Goal: Communication & Community: Answer question/provide support

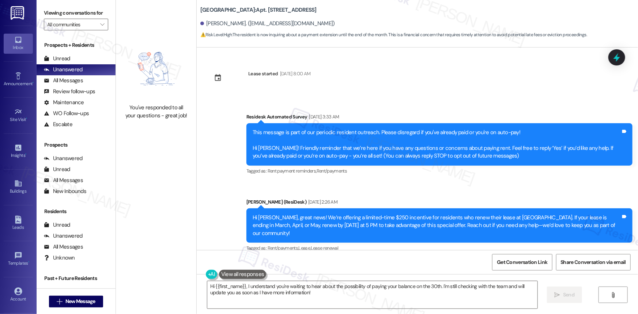
scroll to position [16417, 0]
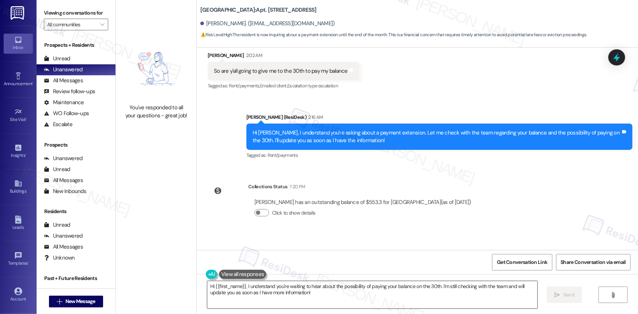
click at [316, 292] on textarea "Hi {{first_name}}, I understand you're waiting to hear about the possibility of…" at bounding box center [372, 294] width 330 height 27
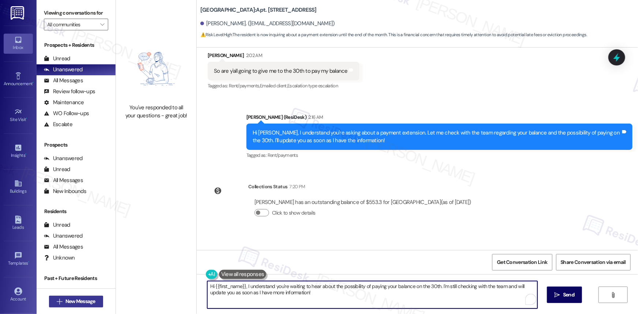
click at [68, 299] on span "New Message" at bounding box center [80, 302] width 30 height 8
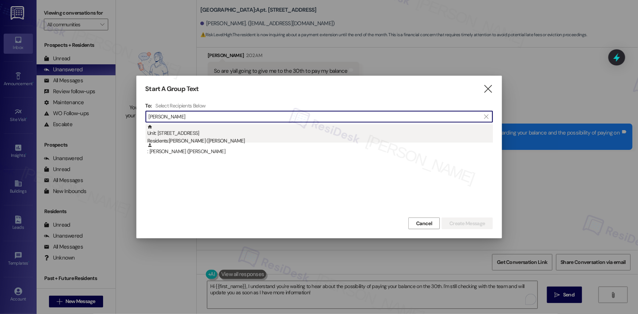
type input "[PERSON_NAME]"
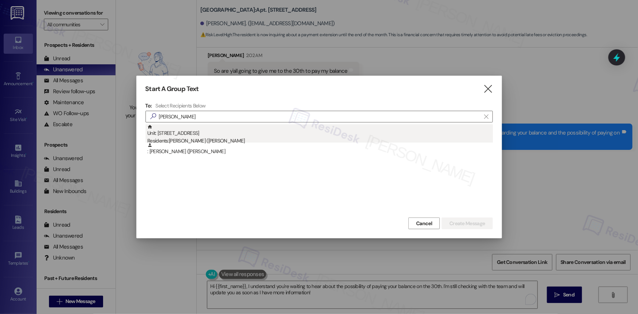
click at [209, 133] on div "Unit: [STREET_ADDRESS] Residents: [PERSON_NAME] ([PERSON_NAME]" at bounding box center [319, 134] width 345 height 21
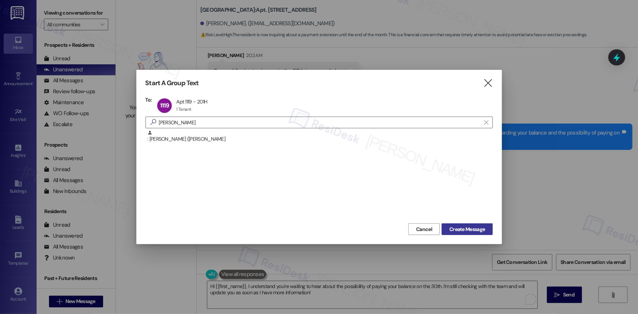
click at [480, 229] on span "Create Message" at bounding box center [466, 230] width 35 height 8
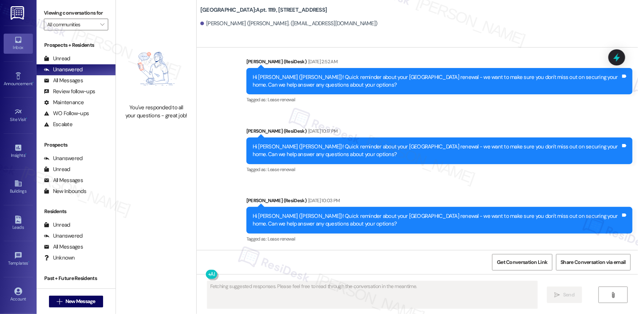
scroll to position [1451, 0]
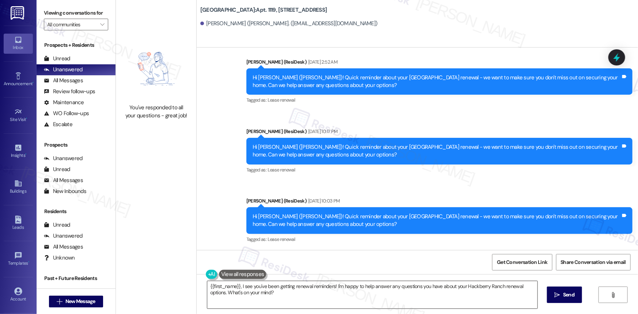
click at [284, 292] on textarea "{{first_name}}, I see you've been getting renewal reminders! I'm happy to help …" at bounding box center [372, 294] width 330 height 27
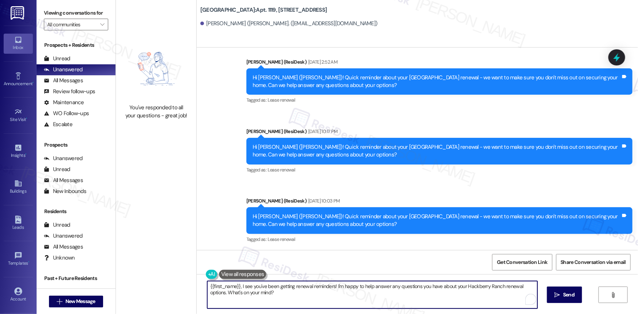
click at [284, 292] on textarea "{{first_name}}, I see you've been getting renewal reminders! I'm happy to help …" at bounding box center [372, 294] width 330 height 27
paste textarea "Hi {{first_name}}! Quick reminder about your {{property}} renewal - we want to …"
type textarea "Hi {{first_name}}! Quick reminder about your {{property}} renewal - we want to …"
click at [570, 294] on span "Send" at bounding box center [568, 295] width 11 height 8
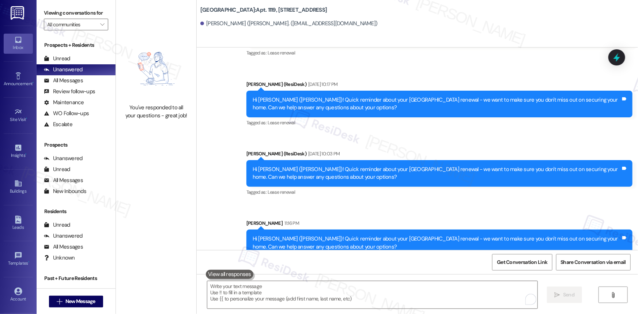
scroll to position [1510, 0]
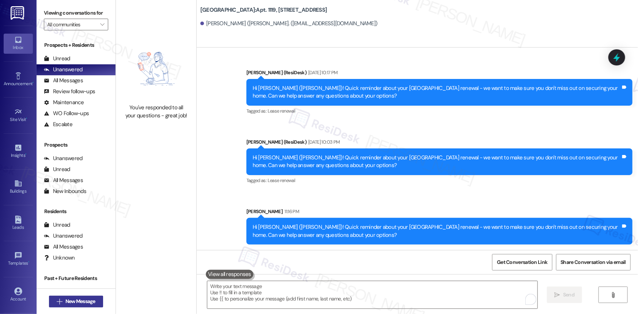
click at [78, 303] on span "New Message" at bounding box center [80, 302] width 30 height 8
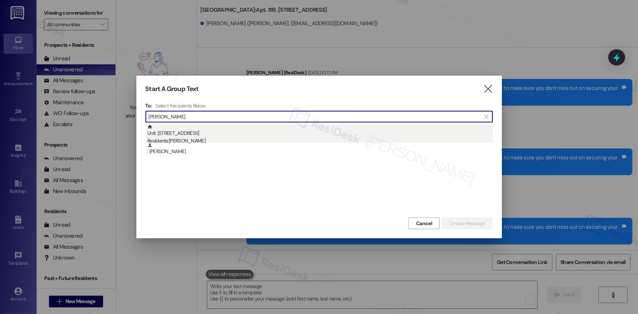
type input "[PERSON_NAME]"
click at [191, 137] on div "Residents: [PERSON_NAME]" at bounding box center [319, 141] width 345 height 8
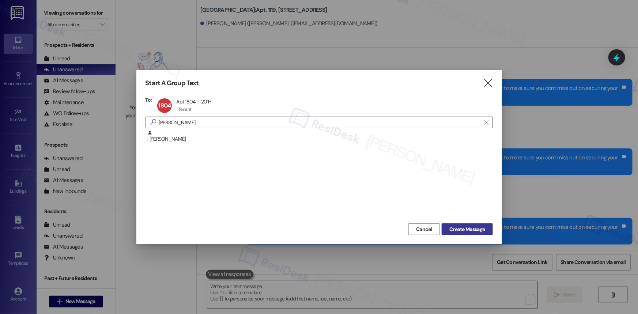
click at [476, 225] on button "Create Message" at bounding box center [467, 229] width 51 height 12
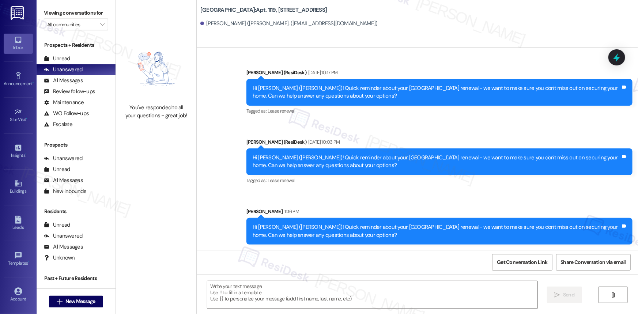
type textarea "Fetching suggested responses. Please feel free to read through the conversation…"
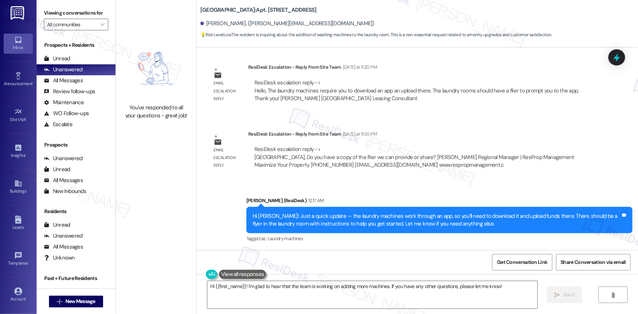
scroll to position [5365, 0]
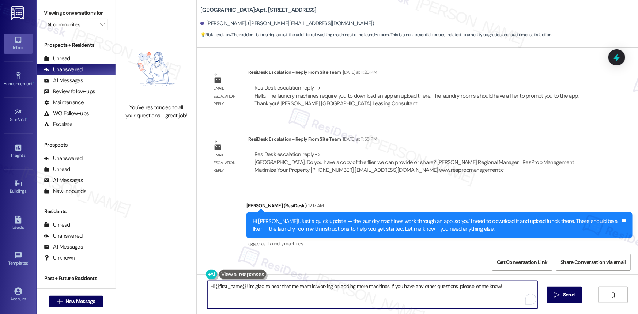
click at [412, 284] on textarea "Hi {{first_name}}! I'm glad to hear that the team is working on adding more mac…" at bounding box center [372, 294] width 330 height 27
paste textarea "Quick reminder about your {{property}} renewal - we want to make sure you don't…"
type textarea "Hi {{first_name}}! Quick reminder about your {{property}} renewal - we want to …"
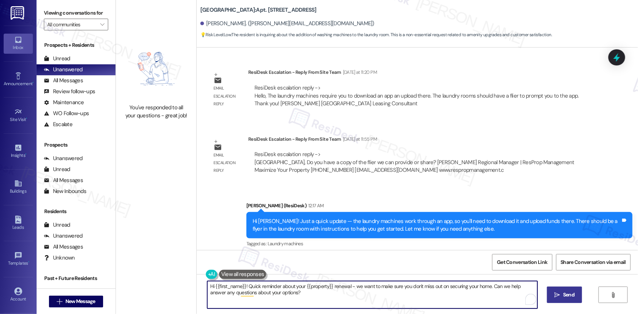
click at [560, 291] on span " Send" at bounding box center [564, 295] width 23 height 8
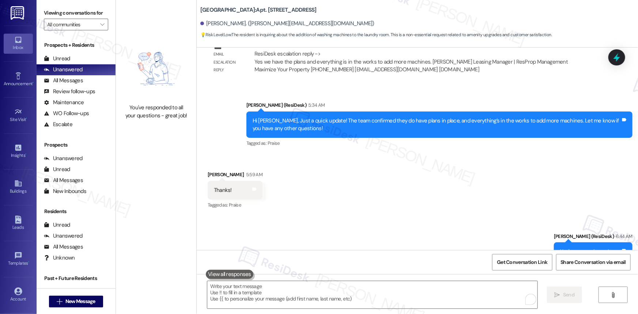
scroll to position [5922, 0]
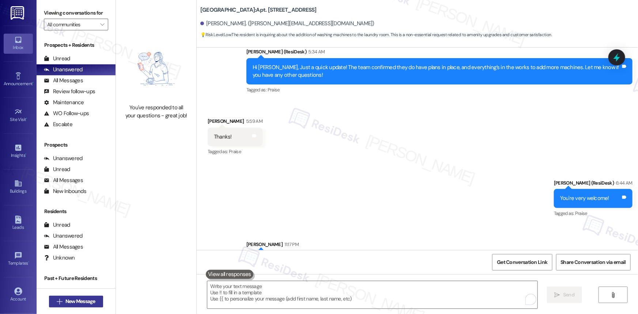
click at [72, 296] on button " New Message" at bounding box center [76, 302] width 54 height 12
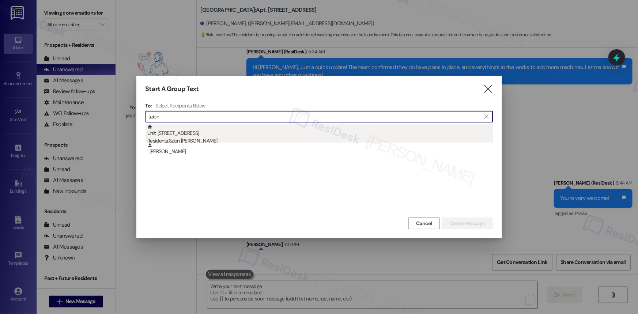
type input "szion"
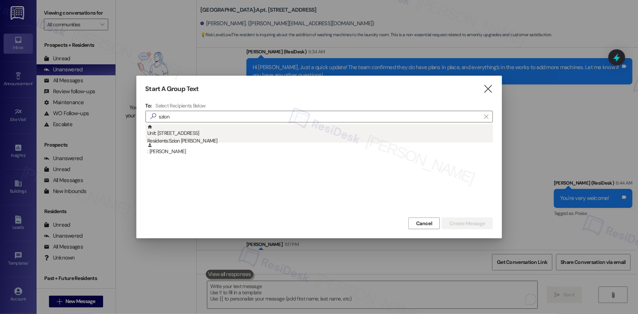
click at [190, 141] on div "Residents: Szion [PERSON_NAME]" at bounding box center [319, 141] width 345 height 8
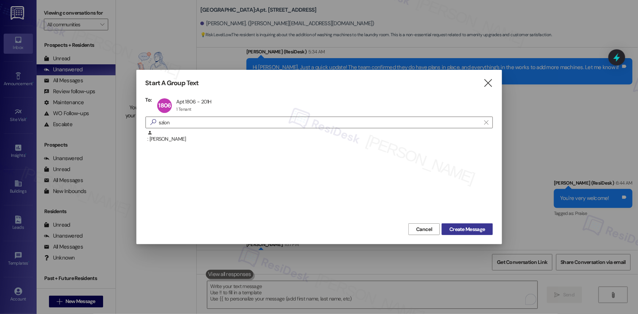
click at [464, 228] on span "Create Message" at bounding box center [466, 230] width 35 height 8
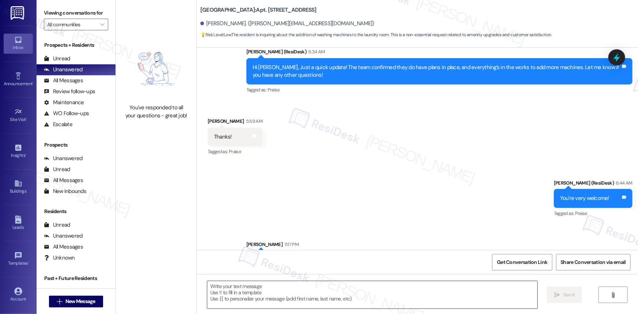
type textarea "Fetching suggested responses. Please feel free to read through the conversation…"
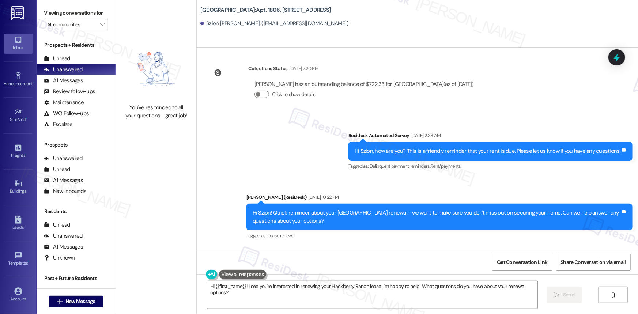
scroll to position [1034, 0]
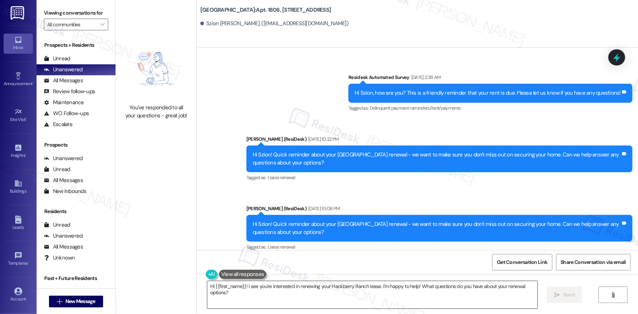
click at [303, 296] on textarea "Hi {{first_name}}! I see you're interested in renewing your Hackberry Ranch lea…" at bounding box center [372, 294] width 330 height 27
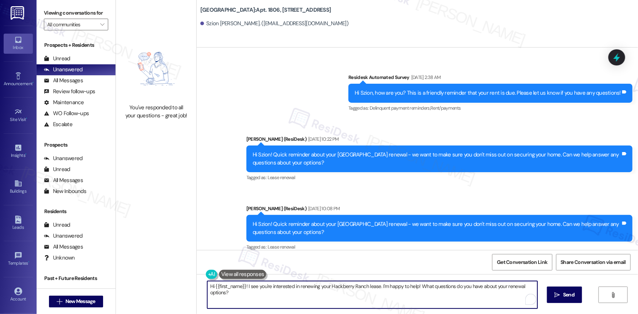
click at [303, 296] on textarea "Hi {{first_name}}! I see you're interested in renewing your Hackberry Ranch lea…" at bounding box center [372, 294] width 330 height 27
paste textarea "Quick reminder about your {{property}} renewal - we want to make sure you don't…"
type textarea "Hi {{first_name}}! Quick reminder about your {{property}} renewal - we want to …"
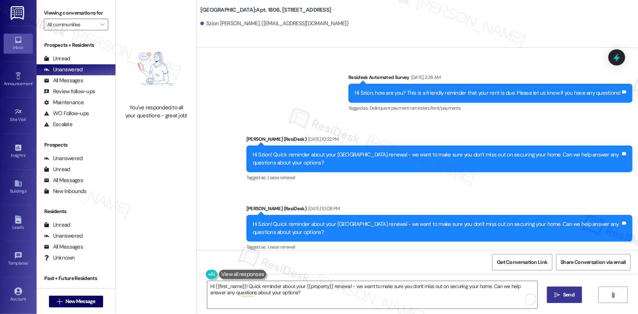
click at [558, 291] on span " Send" at bounding box center [564, 295] width 23 height 8
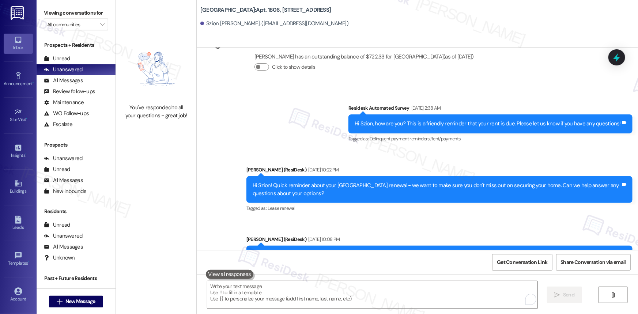
scroll to position [1093, 0]
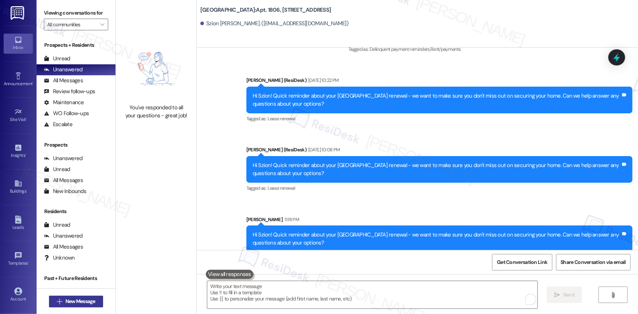
click at [75, 298] on span "New Message" at bounding box center [80, 302] width 30 height 8
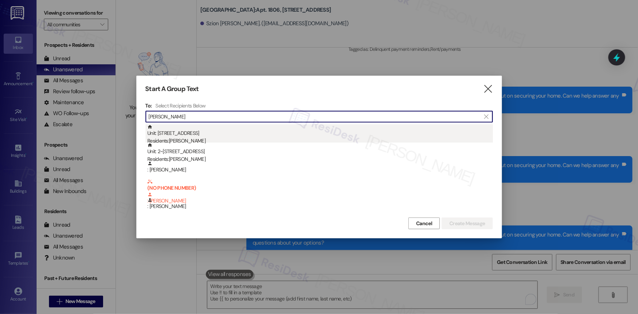
type input "[PERSON_NAME]"
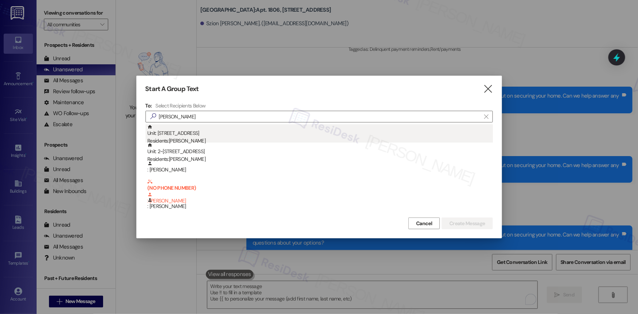
click at [207, 135] on div "Unit: [STREET_ADDRESS] Residents: [PERSON_NAME]" at bounding box center [319, 134] width 345 height 21
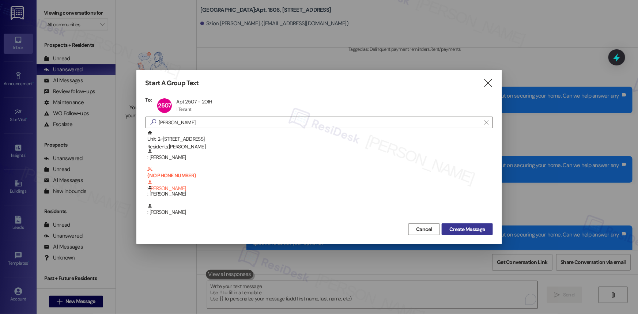
click at [451, 226] on span "Create Message" at bounding box center [466, 230] width 35 height 8
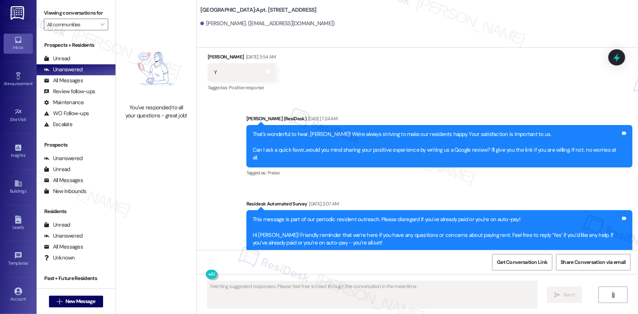
scroll to position [2591, 0]
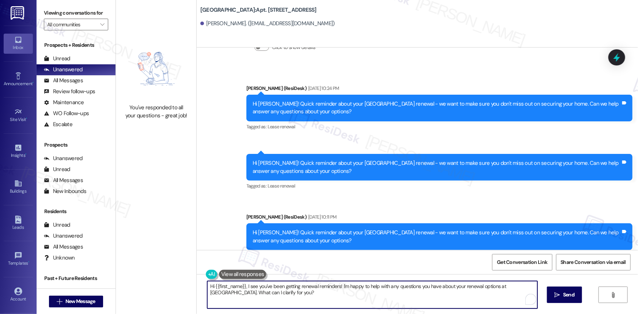
click at [355, 297] on textarea "Hi {{first_name}}, I see you've been getting renewal reminders! I'm happy to he…" at bounding box center [372, 294] width 330 height 27
paste textarea "! Quick reminder about your {{property}} renewal - we want to make sure you don…"
type textarea "Hi {{first_name}}! Quick reminder about your {{property}} renewal - we want to …"
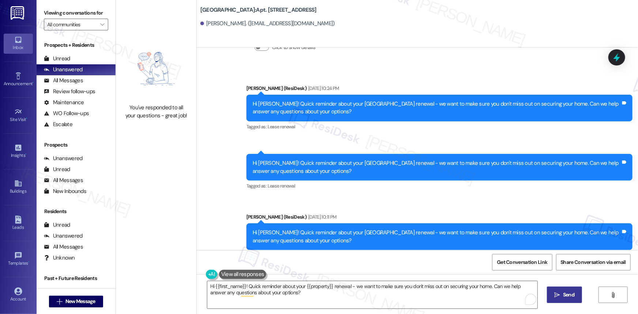
click at [566, 296] on span "Send" at bounding box center [568, 295] width 11 height 8
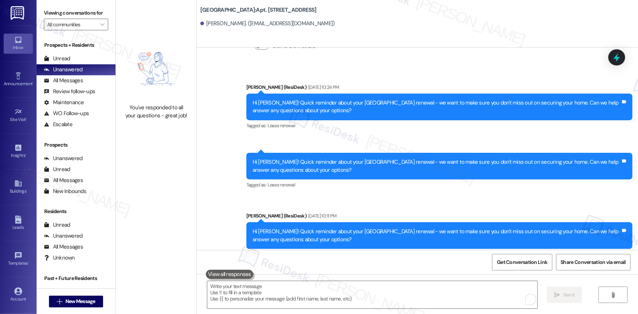
scroll to position [2650, 0]
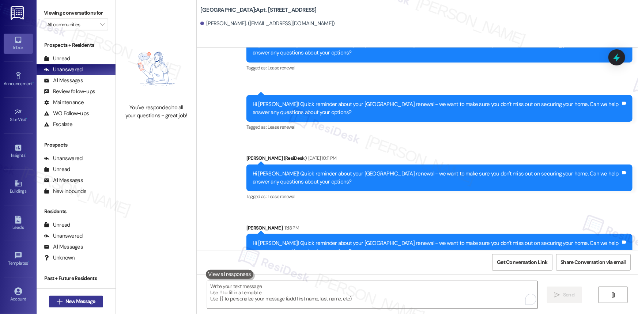
click at [73, 302] on span "New Message" at bounding box center [80, 302] width 30 height 8
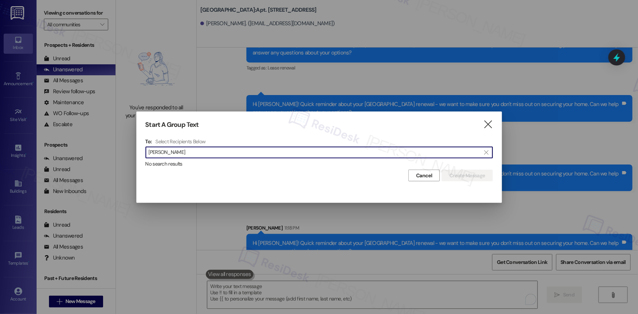
click at [159, 153] on input "[PERSON_NAME]" at bounding box center [315, 152] width 332 height 10
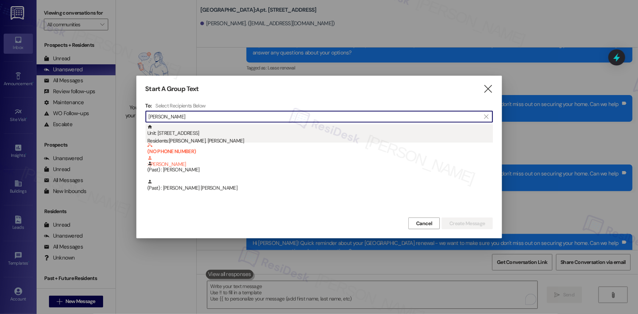
type input "[PERSON_NAME]"
click at [193, 134] on div "Unit: [STREET_ADDRESS] Residents: [PERSON_NAME], [PERSON_NAME]" at bounding box center [319, 134] width 345 height 21
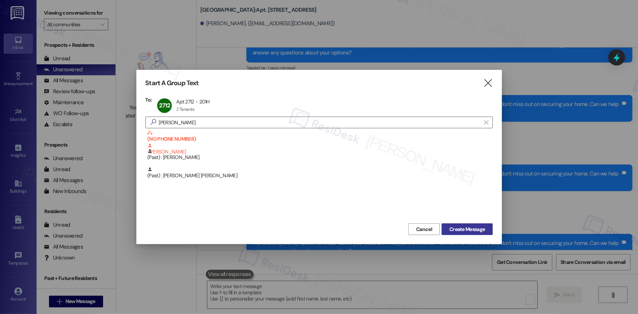
click at [477, 230] on span "Create Message" at bounding box center [466, 230] width 35 height 8
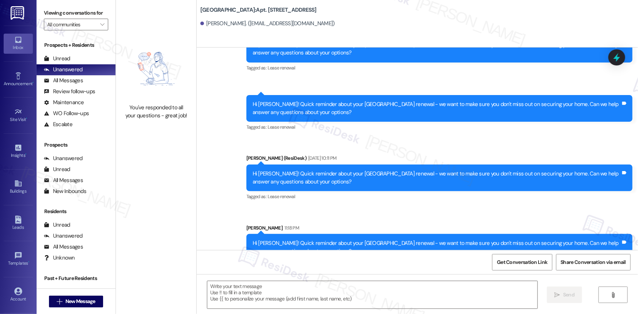
type textarea "Fetching suggested responses. Please feel free to read through the conversation…"
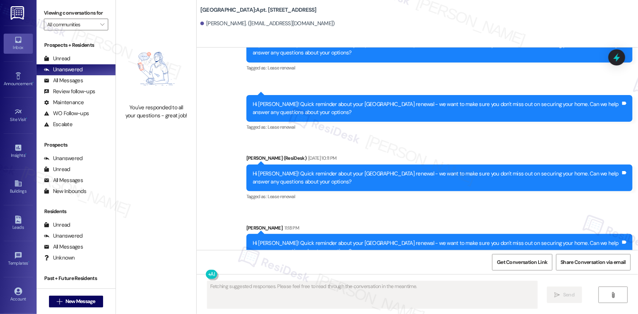
scroll to position [0, 0]
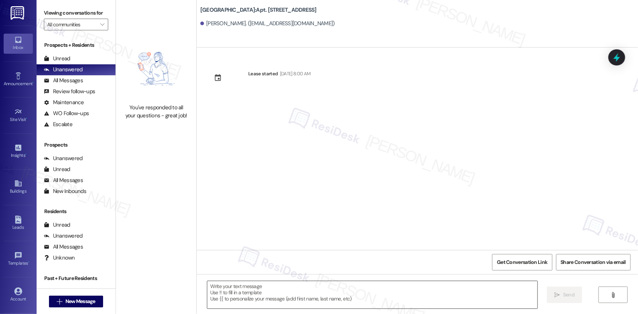
click at [316, 289] on textarea at bounding box center [372, 294] width 330 height 27
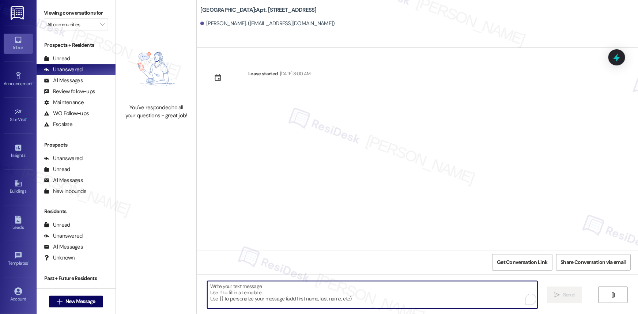
paste textarea "Hi {{first_name}}! Quick reminder about your {{property}} renewal - we want to …"
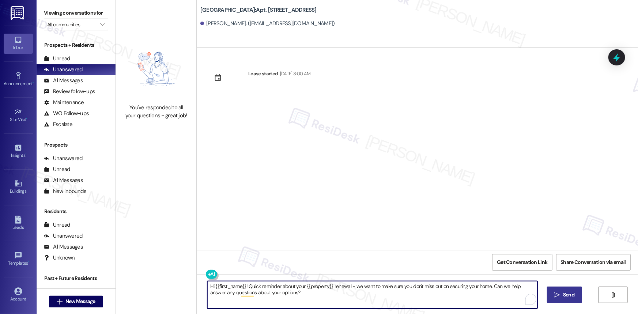
type textarea "Hi {{first_name}}! Quick reminder about your {{property}} renewal - we want to …"
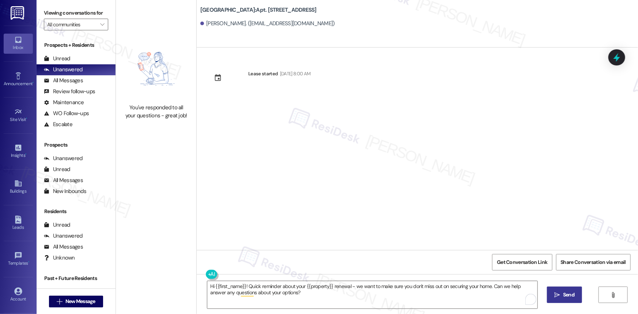
click at [571, 295] on span "Send" at bounding box center [568, 295] width 11 height 8
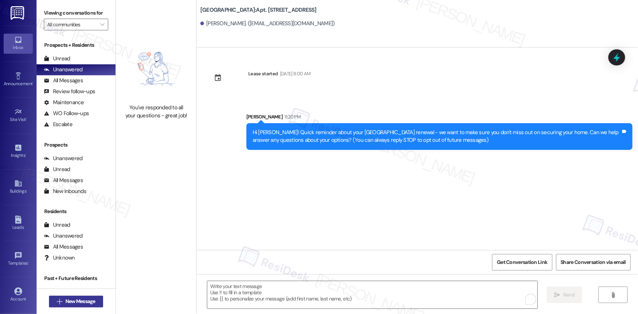
click at [76, 296] on button " New Message" at bounding box center [76, 302] width 54 height 12
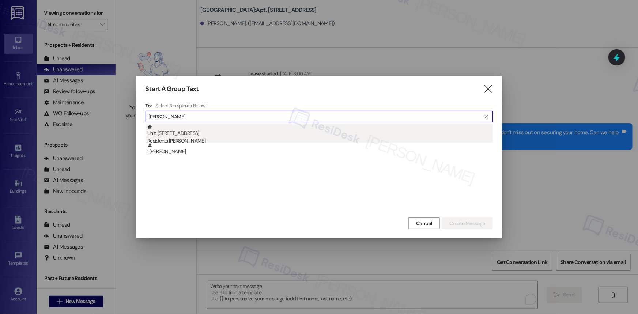
type input "[PERSON_NAME]"
click at [205, 139] on div "Residents: [PERSON_NAME]" at bounding box center [319, 141] width 345 height 8
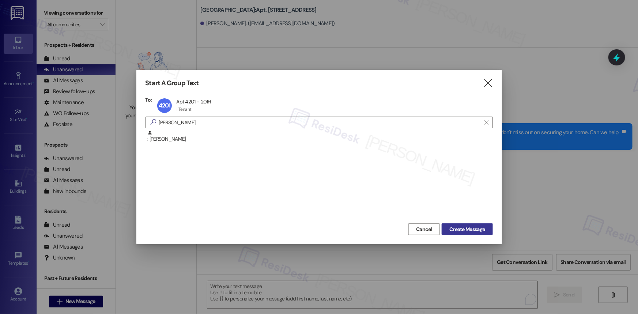
click at [473, 230] on span "Create Message" at bounding box center [466, 230] width 35 height 8
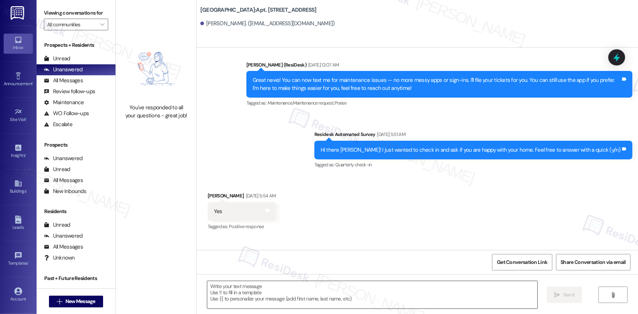
type textarea "Fetching suggested responses. Please feel free to read through the conversation…"
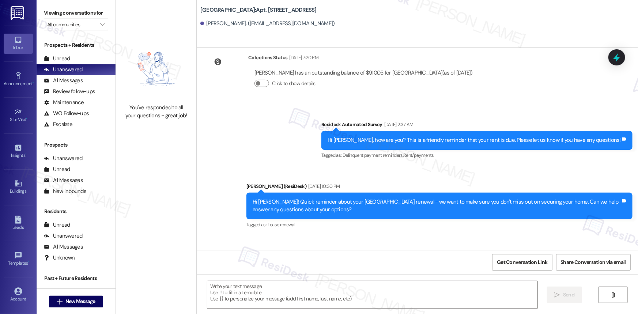
scroll to position [1211, 0]
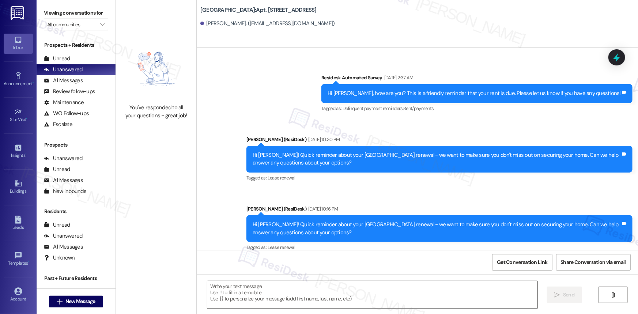
click at [351, 294] on textarea at bounding box center [372, 294] width 330 height 27
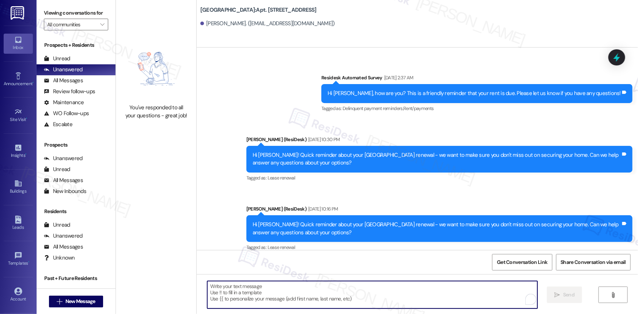
paste textarea "Hi {{first_name}}! Quick reminder about your {{property}} renewal - we want to …"
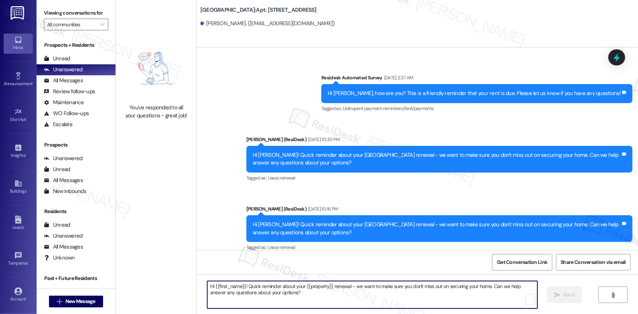
click at [252, 302] on textarea "Hi {{first_name}}! Quick reminder about your {{property}} renewal - we want to …" at bounding box center [372, 294] width 330 height 27
type textarea "Hi {{first_name}}! Quick reminder about your {{property}} renewal - we want to …"
click at [563, 290] on button " Send" at bounding box center [564, 295] width 35 height 16
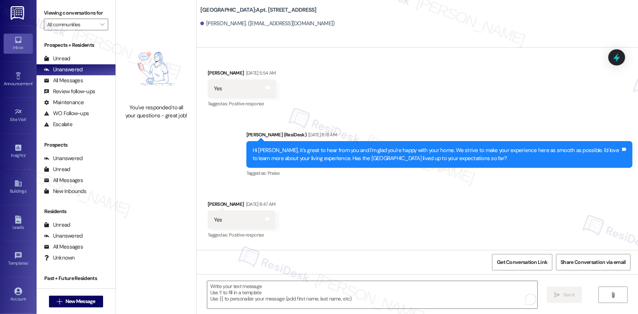
scroll to position [248, 0]
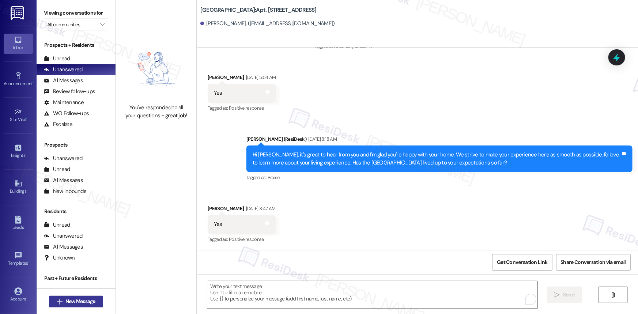
click at [69, 299] on span "New Message" at bounding box center [80, 302] width 30 height 8
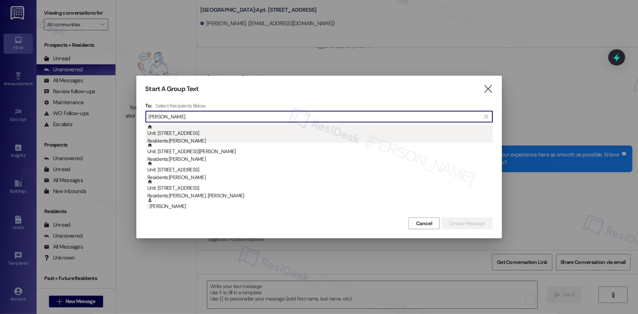
type input "[PERSON_NAME]"
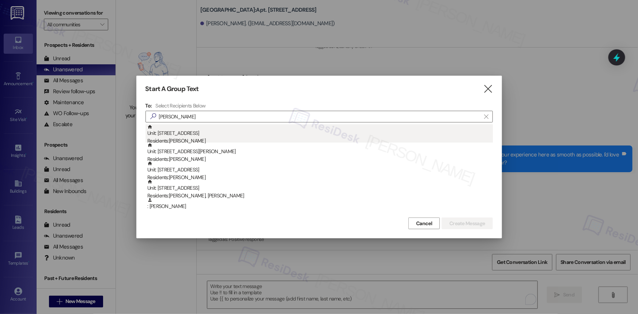
click at [194, 136] on div "Unit: [STREET_ADDRESS] Residents: [PERSON_NAME]" at bounding box center [319, 134] width 345 height 21
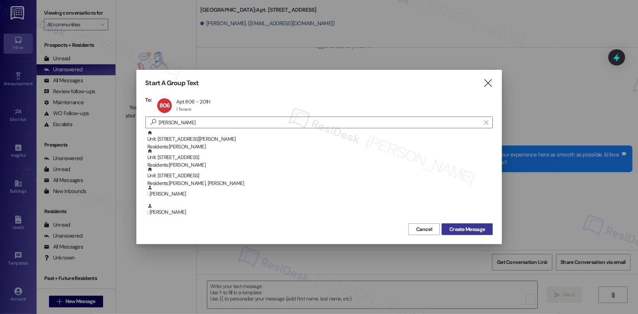
click at [462, 224] on button "Create Message" at bounding box center [467, 229] width 51 height 12
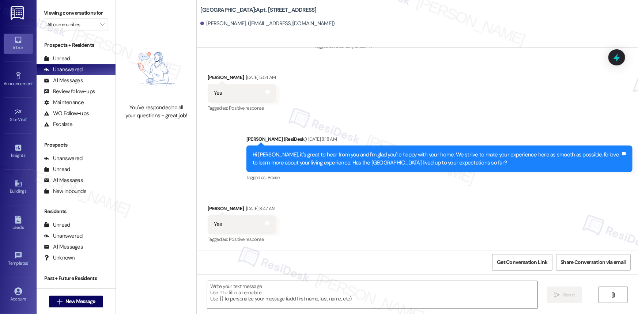
type textarea "Fetching suggested responses. Please feel free to read through the conversation…"
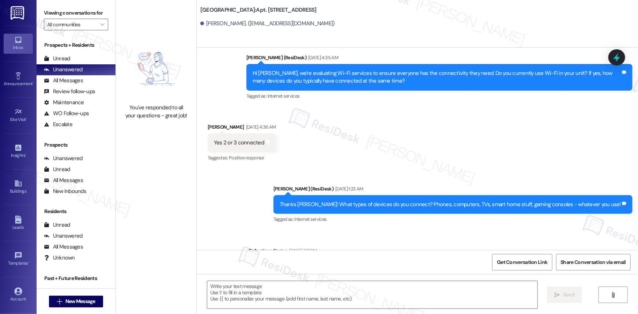
scroll to position [748, 0]
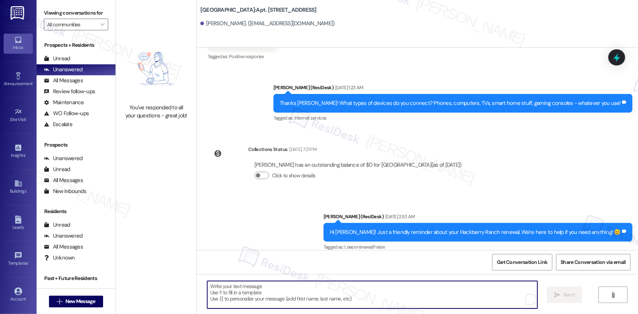
click at [311, 291] on textarea "To enrich screen reader interactions, please activate Accessibility in Grammarl…" at bounding box center [372, 294] width 330 height 27
paste textarea "Hey {{first_name}}! Don't forget to review your renewal options for {{property}…"
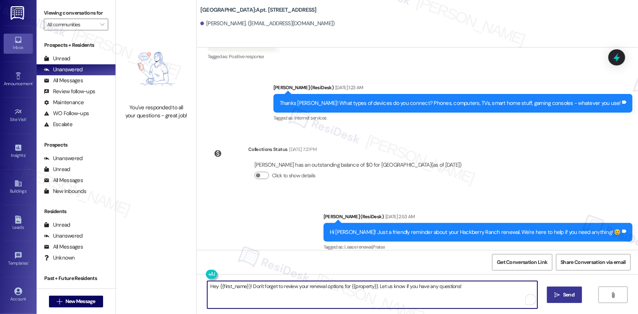
type textarea "Hey {{first_name}}! Don't forget to review your renewal options for {{property}…"
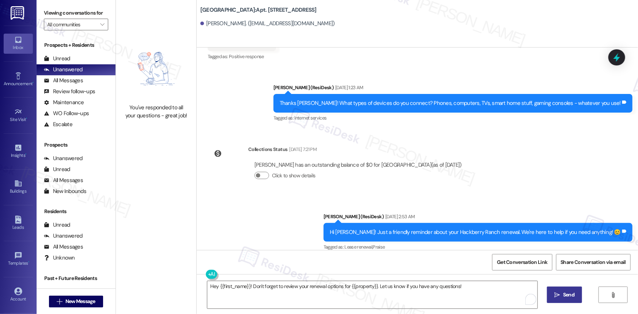
click at [575, 293] on span "Send" at bounding box center [569, 295] width 14 height 8
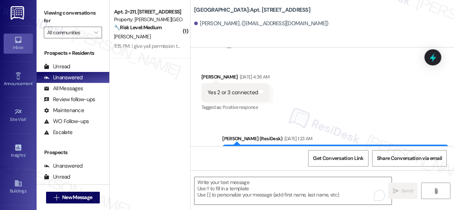
scroll to position [900, 0]
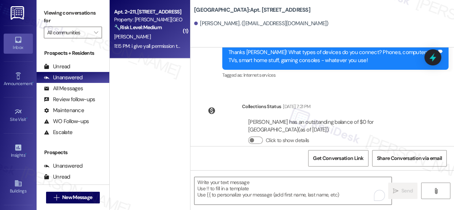
click at [154, 11] on div "Apt. 2~211, [STREET_ADDRESS]" at bounding box center [148, 12] width 68 height 8
type textarea "Fetching suggested responses. Please feel free to read through the conversation…"
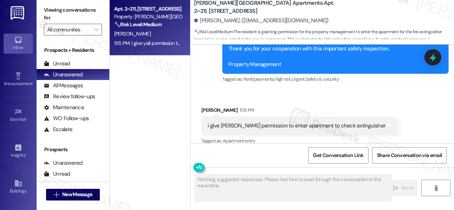
scroll to position [4, 0]
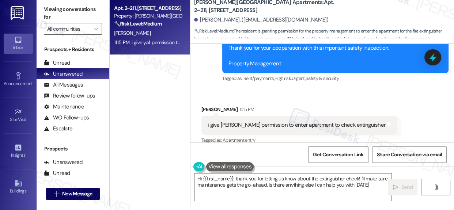
type textarea "Hi {{first_name}}, thank you for letting us know about the extinguisher check! …"
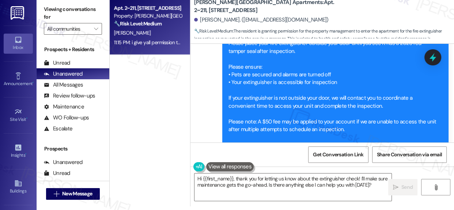
scroll to position [1709, 0]
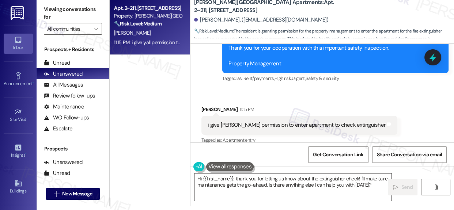
click at [342, 186] on textarea "Hi {{first_name}}, thank you for letting us know about the extinguisher check! …" at bounding box center [292, 187] width 197 height 27
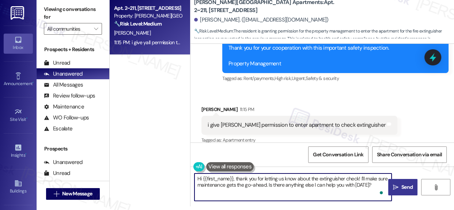
click at [403, 186] on span "Send" at bounding box center [406, 188] width 11 height 8
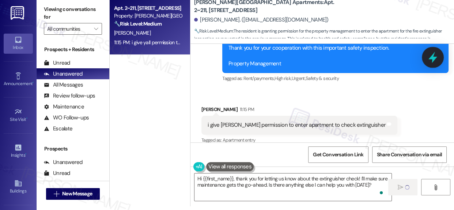
click at [435, 60] on icon at bounding box center [433, 57] width 12 height 12
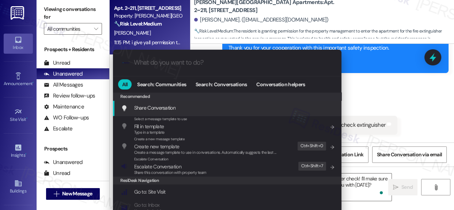
scroll to position [0, 0]
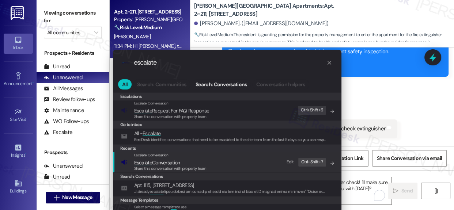
type input "escalate"
click at [141, 162] on span "Escalate" at bounding box center [143, 162] width 18 height 7
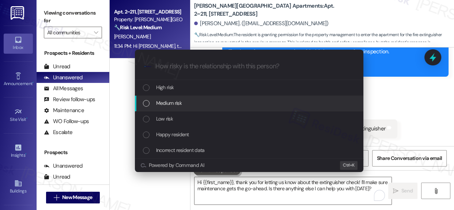
click at [145, 103] on div "List of options" at bounding box center [146, 103] width 7 height 7
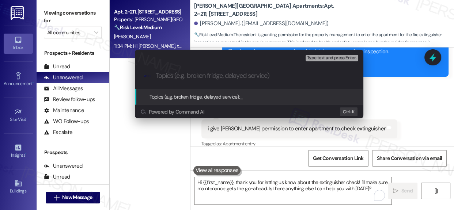
click at [181, 74] on input "Topics (e.g. broken fridge, delayed service)" at bounding box center [255, 76] width 199 height 8
click at [405, 96] on div "Escalate Conversation Medium risk Topics (e.g. broken fridge, delayed service) …" at bounding box center [227, 105] width 454 height 210
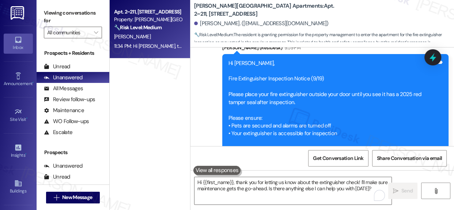
scroll to position [1543, 0]
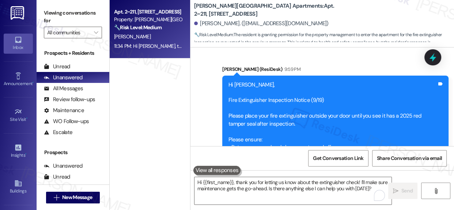
click at [230, 91] on div "Hi Ashley, Fire Extinguisher Inspection Notice (9/19) Please place your fire ex…" at bounding box center [332, 159] width 208 height 156
drag, startPoint x: 230, startPoint y: 91, endPoint x: 320, endPoint y: 94, distance: 90.0
click at [320, 94] on div "Hi Ashley, Fire Extinguisher Inspection Notice (9/19) Please place your fire ex…" at bounding box center [332, 159] width 208 height 156
copy div "Fire Extinguisher Inspection Notice (9/19)"
drag, startPoint x: 438, startPoint y: 56, endPoint x: 431, endPoint y: 64, distance: 10.4
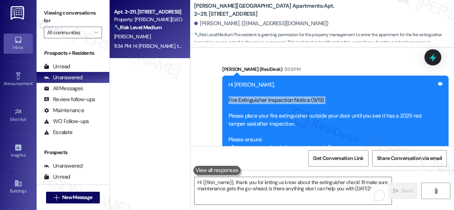
click at [438, 57] on icon at bounding box center [433, 58] width 10 height 10
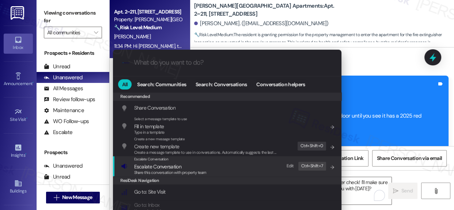
click at [150, 168] on span "Escalate Conversation" at bounding box center [157, 166] width 47 height 7
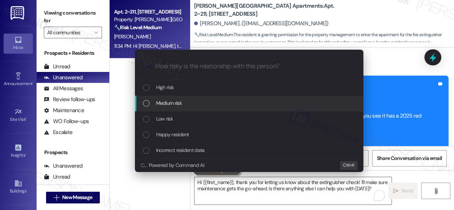
click at [147, 103] on div "List of options" at bounding box center [146, 103] width 7 height 7
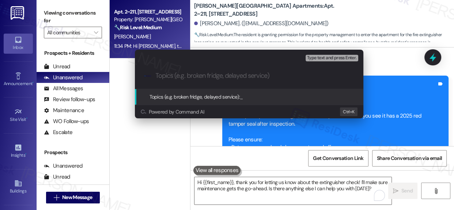
paste input "Fire Extinguisher Inspection Notice (9/19)"
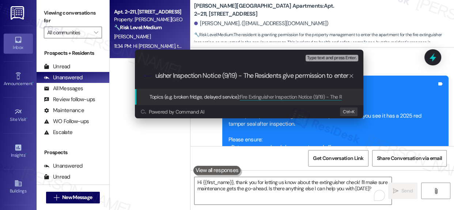
scroll to position [0, 32]
click at [268, 76] on input "Fire Extinguisher Inspection Notice (9/19) - The Residents give permission to e…" at bounding box center [252, 76] width 193 height 8
type input "Fire Extinguisher Inspection Notice (9/19) - The Residents give permission to e…"
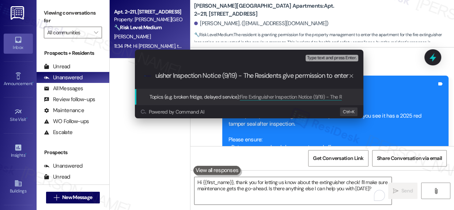
scroll to position [0, 0]
click at [334, 56] on span "Type text and press Enter." at bounding box center [331, 58] width 49 height 5
click at [204, 95] on span "Topics (e.g. broken fridge, delayed service):" at bounding box center [195, 97] width 91 height 7
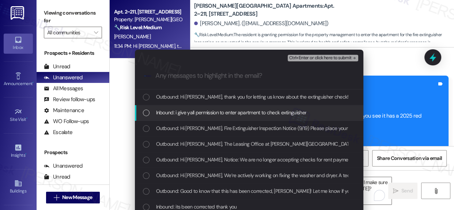
click at [143, 112] on div "List of options" at bounding box center [146, 113] width 7 height 7
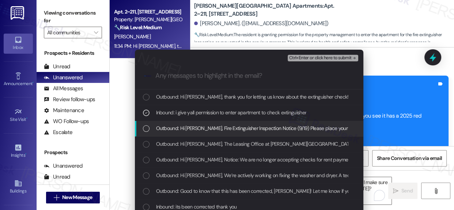
click at [144, 125] on div "List of options" at bounding box center [146, 128] width 7 height 7
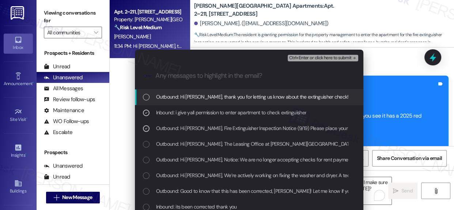
click at [313, 57] on span "Ctrl+Enter or click here to submit" at bounding box center [320, 58] width 63 height 5
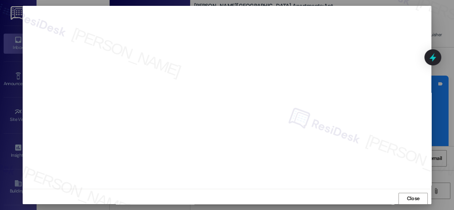
scroll to position [10, 0]
click at [416, 192] on span "Close" at bounding box center [413, 195] width 13 height 8
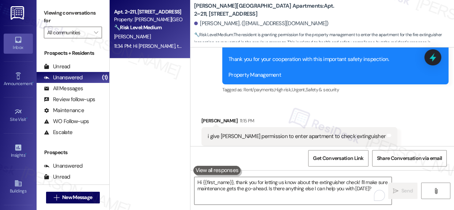
scroll to position [1768, 0]
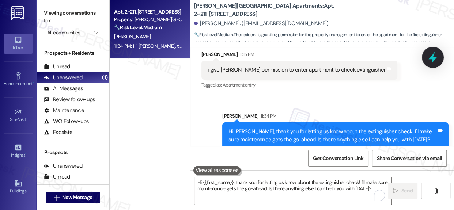
click at [434, 58] on icon at bounding box center [432, 57] width 9 height 11
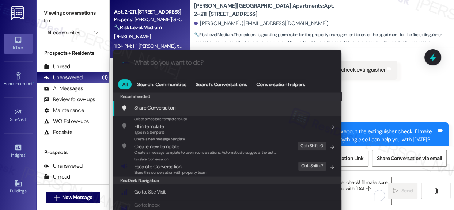
paste input "Fire Extinguisher Inspection Notice (9/19) - The Residents give permission to e…"
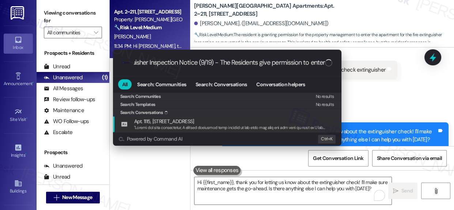
scroll to position [0, 33]
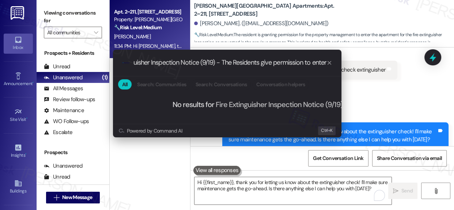
click at [166, 61] on input "Fire Extinguisher Inspection Notice (9/19) - The Residents give permission to e…" at bounding box center [230, 63] width 193 height 8
click at [140, 60] on input "Fire Extinguisher Inspection Notice (9/19) - The Residents give permission to e…" at bounding box center [230, 63] width 193 height 8
drag, startPoint x: 140, startPoint y: 60, endPoint x: 160, endPoint y: 59, distance: 19.4
click at [160, 59] on input "Fire Extinguisher Inspection Notice (9/19) - The Residents give permission to e…" at bounding box center [230, 63] width 193 height 8
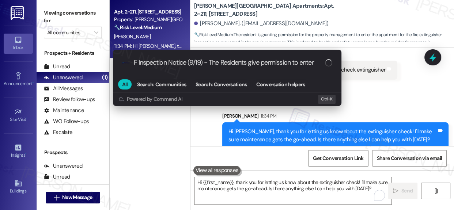
type input "FE Inspection Notice (9/19) - The Residents give permission to enter"
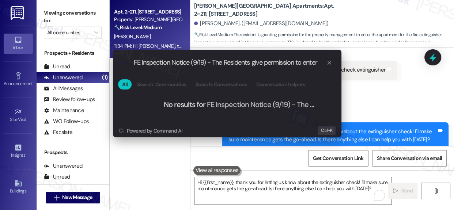
click at [249, 63] on input "FE Inspection Notice (9/19) - The Residents give permission to enter" at bounding box center [230, 63] width 193 height 8
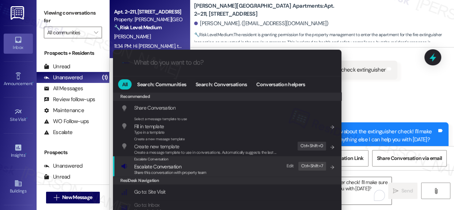
click at [151, 167] on span "Escalate Conversation" at bounding box center [157, 166] width 47 height 7
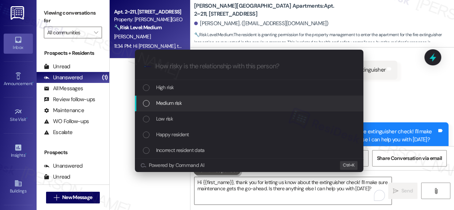
click at [156, 102] on span "Medium risk" at bounding box center [169, 103] width 26 height 8
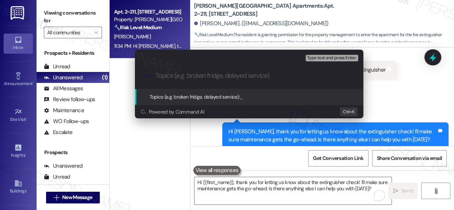
paste input "FE Inspection Notice (9/19) - The Residents give permission to enter"
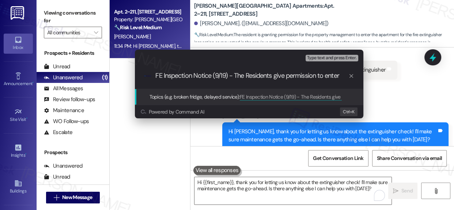
type input "FE Inspection Notice (9/19) - The Residents give permission to enter"
click at [222, 96] on span "Topics (e.g. broken fridge, delayed service):" at bounding box center [195, 97] width 91 height 7
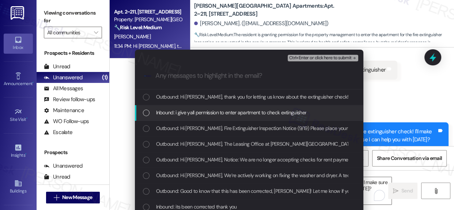
drag, startPoint x: 143, startPoint y: 114, endPoint x: 146, endPoint y: 120, distance: 7.2
click at [145, 114] on div "List of options" at bounding box center [146, 113] width 7 height 7
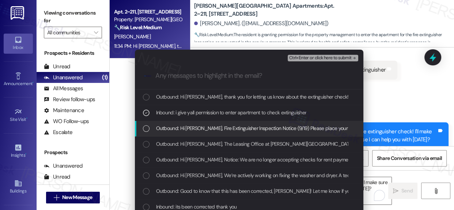
drag, startPoint x: 146, startPoint y: 129, endPoint x: 181, endPoint y: 136, distance: 35.8
click at [146, 129] on div "List of options" at bounding box center [146, 128] width 7 height 7
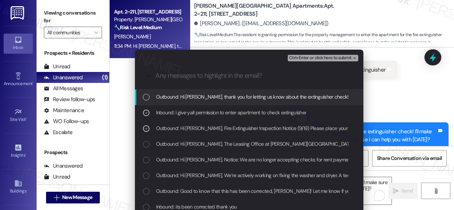
click at [324, 56] on span "Ctrl+Enter or click here to submit" at bounding box center [320, 58] width 63 height 5
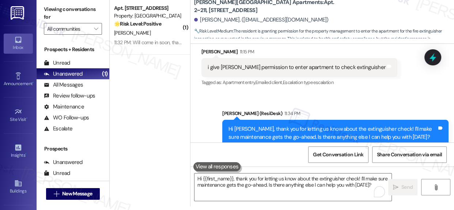
scroll to position [1778, 0]
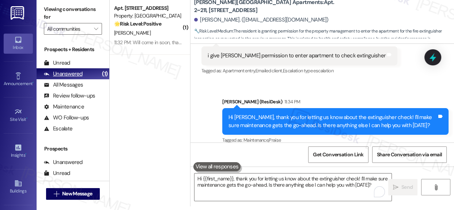
click at [76, 71] on div "Unanswered" at bounding box center [63, 74] width 39 height 8
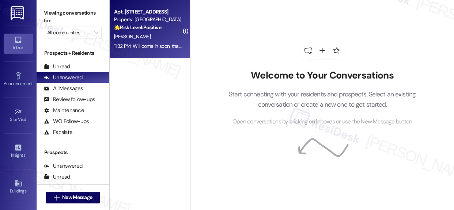
click at [147, 20] on div "Property: Hackberry Ranch" at bounding box center [148, 20] width 68 height 8
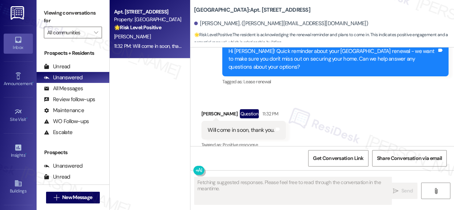
scroll to position [6648, 0]
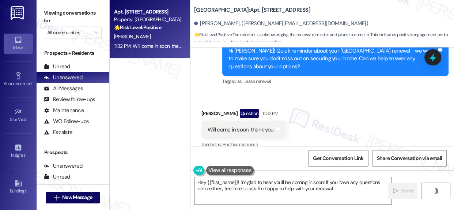
type textarea "Hey {{first_name}}! I'm glad to hear you'll be coming in soon! If you have any …"
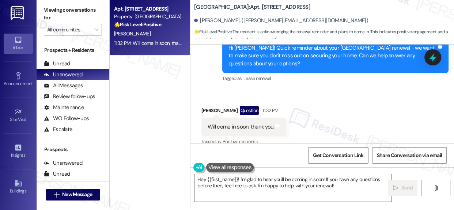
scroll to position [4, 0]
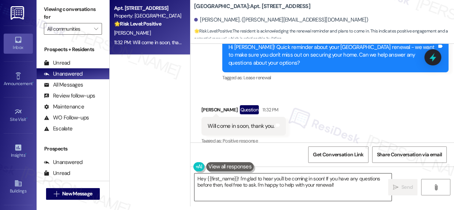
click at [350, 189] on textarea "Hey {{first_name}}! I'm glad to hear you'll be coming in soon! If you have any …" at bounding box center [292, 187] width 197 height 27
click at [407, 187] on span "Send" at bounding box center [406, 188] width 11 height 8
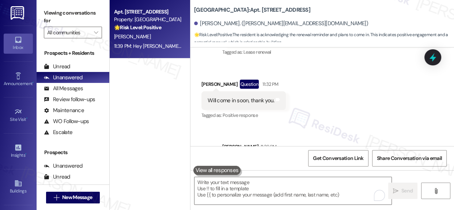
scroll to position [6707, 0]
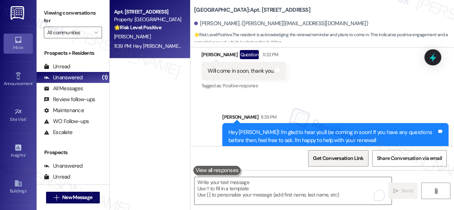
click at [336, 158] on span "Get Conversation Link" at bounding box center [338, 159] width 50 height 8
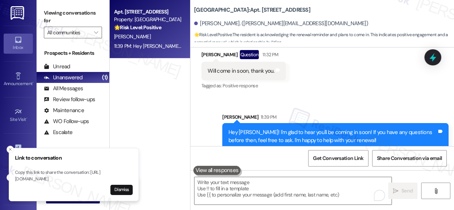
scroll to position [4, 0]
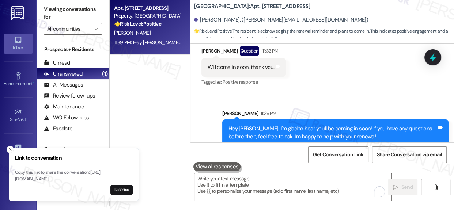
click at [67, 72] on div "Unanswered" at bounding box center [63, 74] width 39 height 8
click at [143, 9] on div "Apt. [STREET_ADDRESS]" at bounding box center [148, 8] width 68 height 8
